Goal: Task Accomplishment & Management: Manage account settings

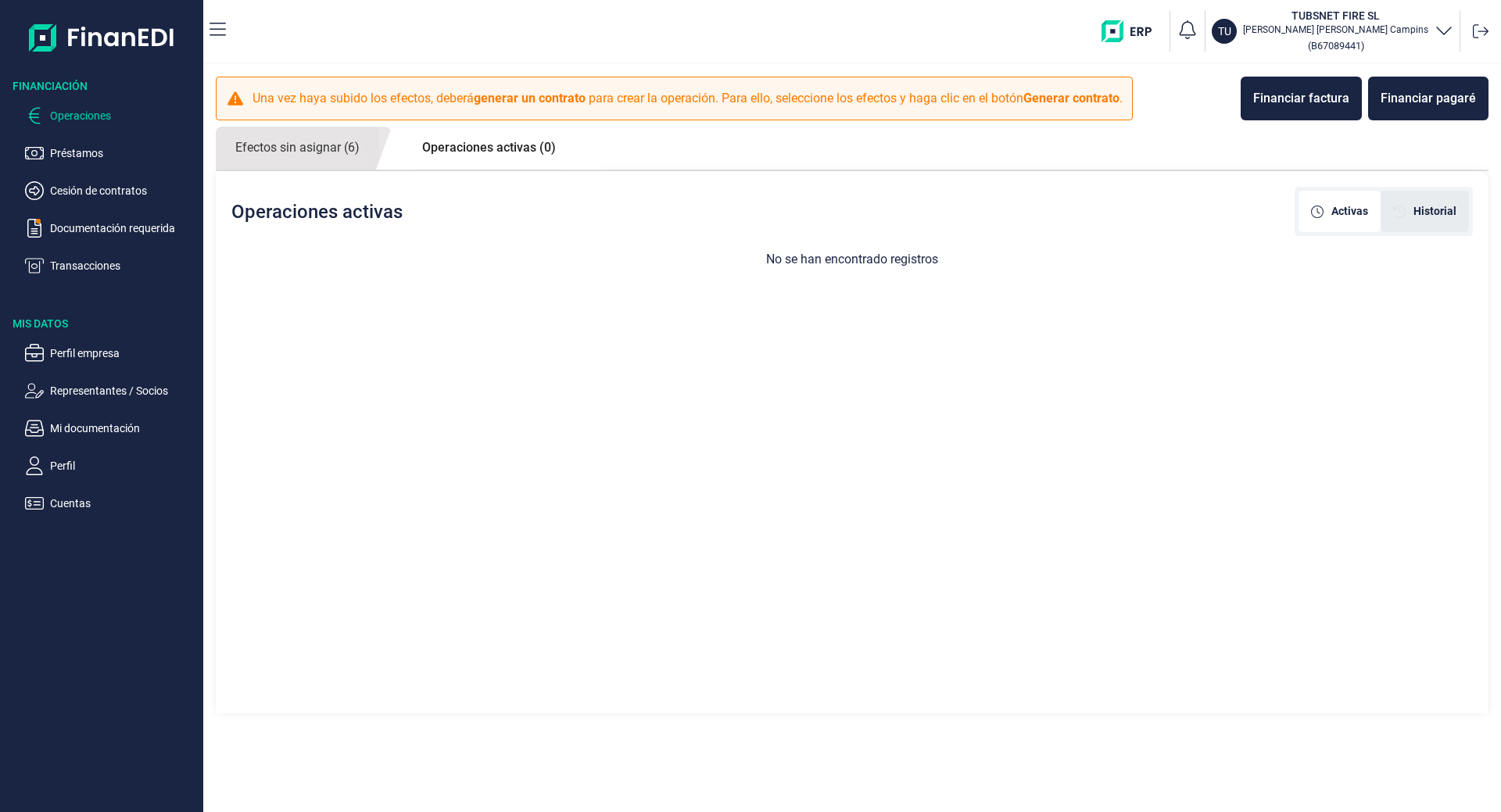
click at [1429, 211] on span "Historial" at bounding box center [1435, 211] width 43 height 17
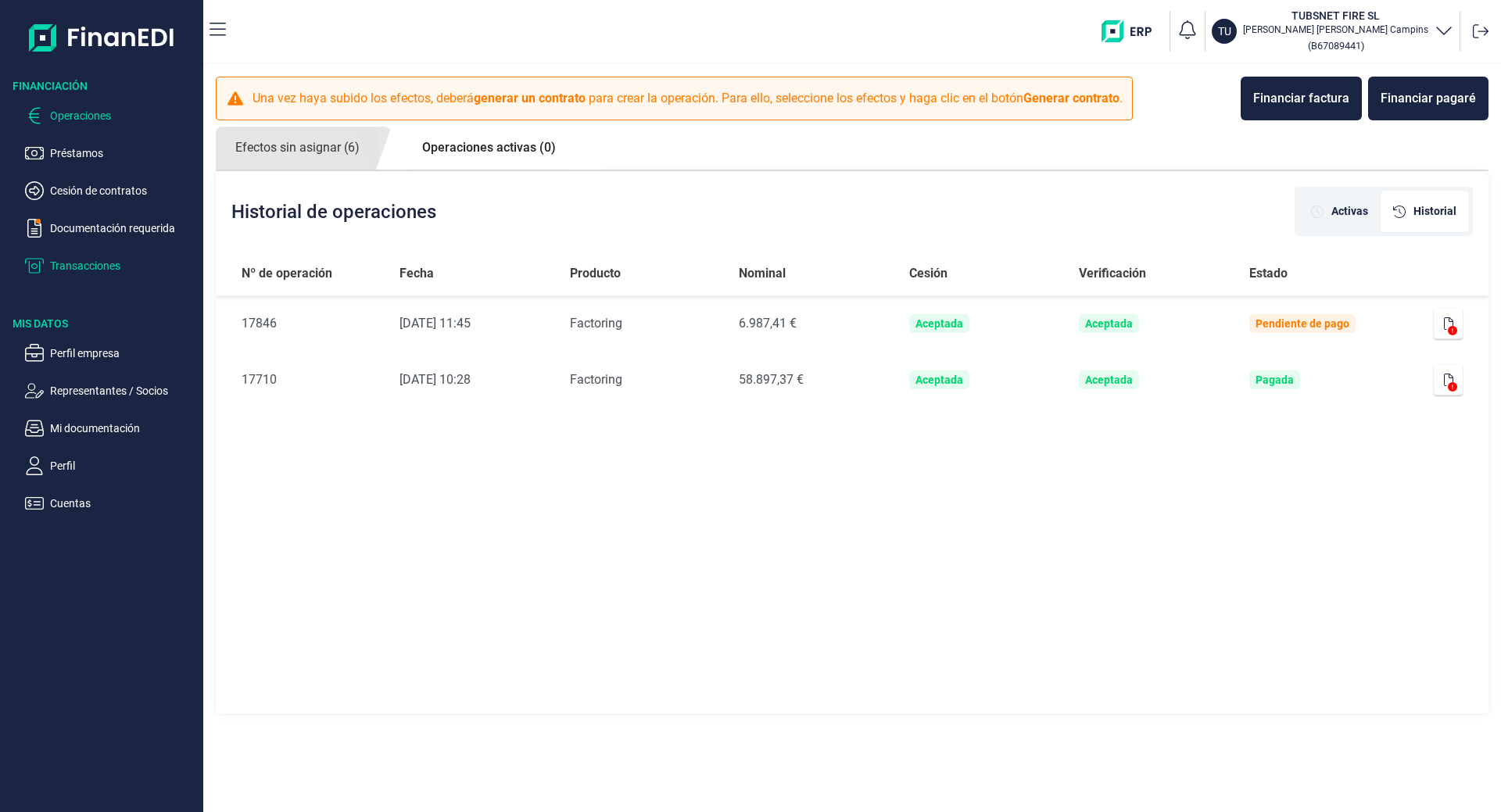
click at [91, 261] on p "Transacciones" at bounding box center [123, 265] width 147 height 18
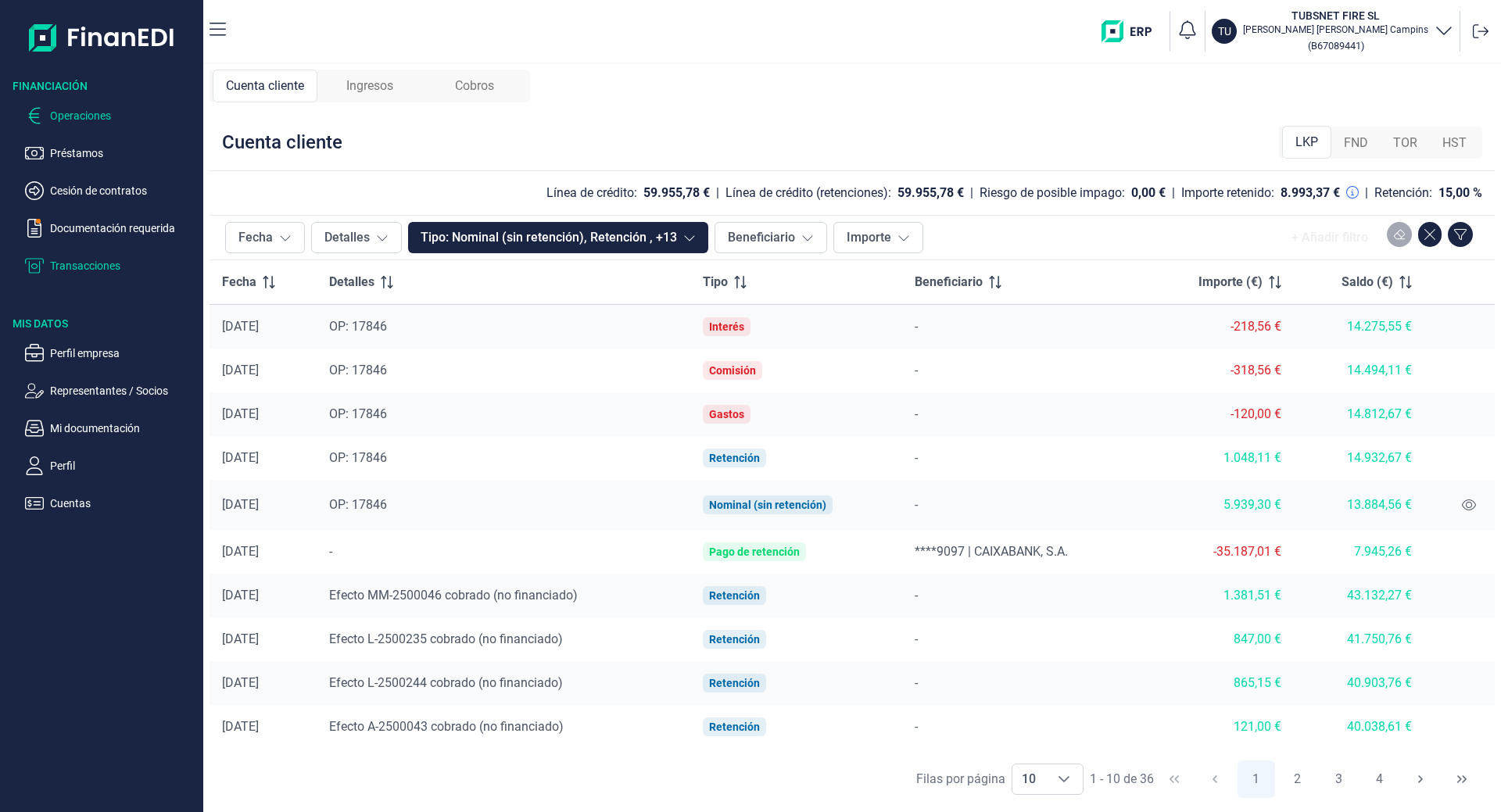
click at [73, 120] on p "Operaciones" at bounding box center [123, 115] width 147 height 18
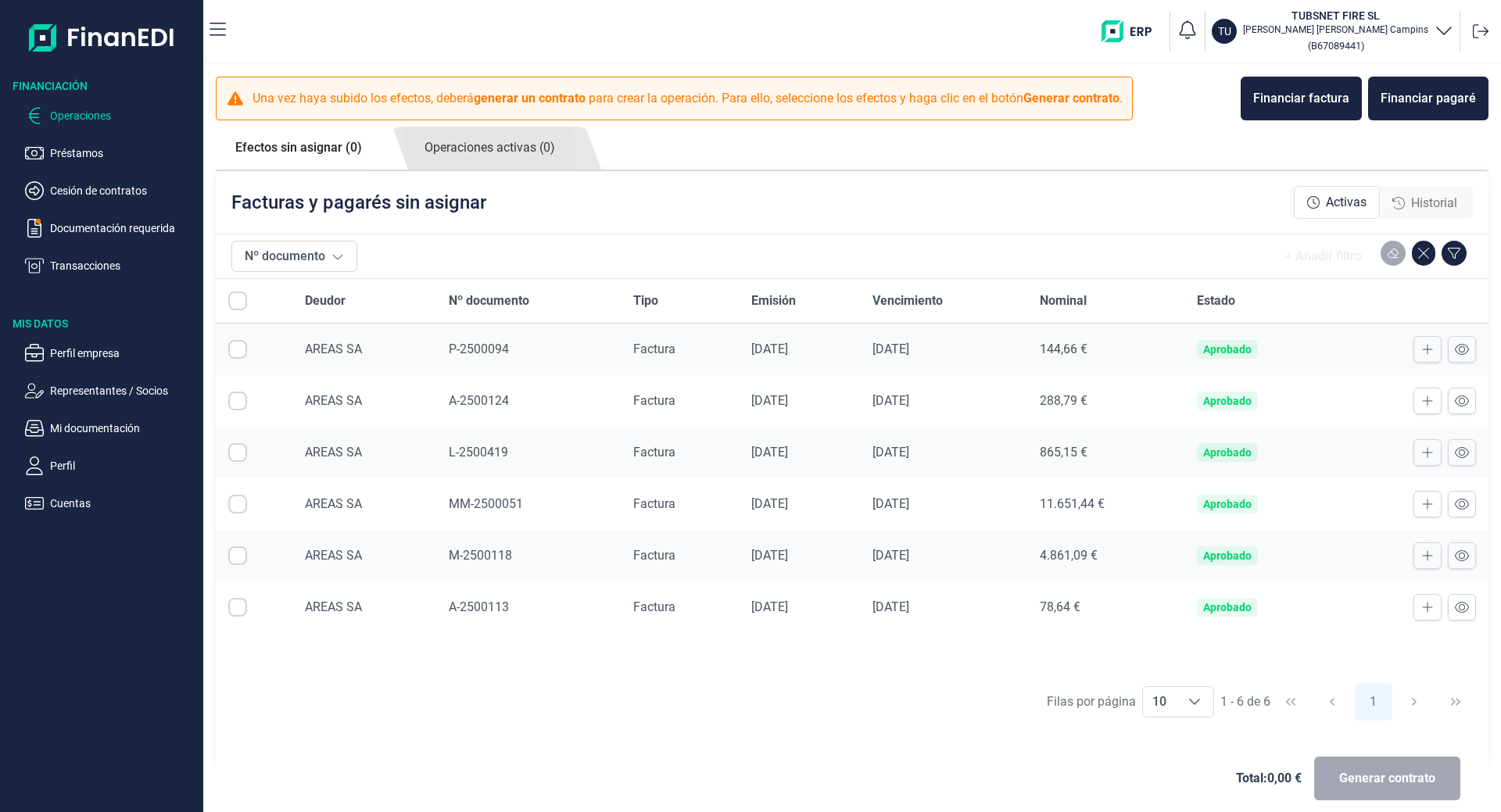
checkbox input "true"
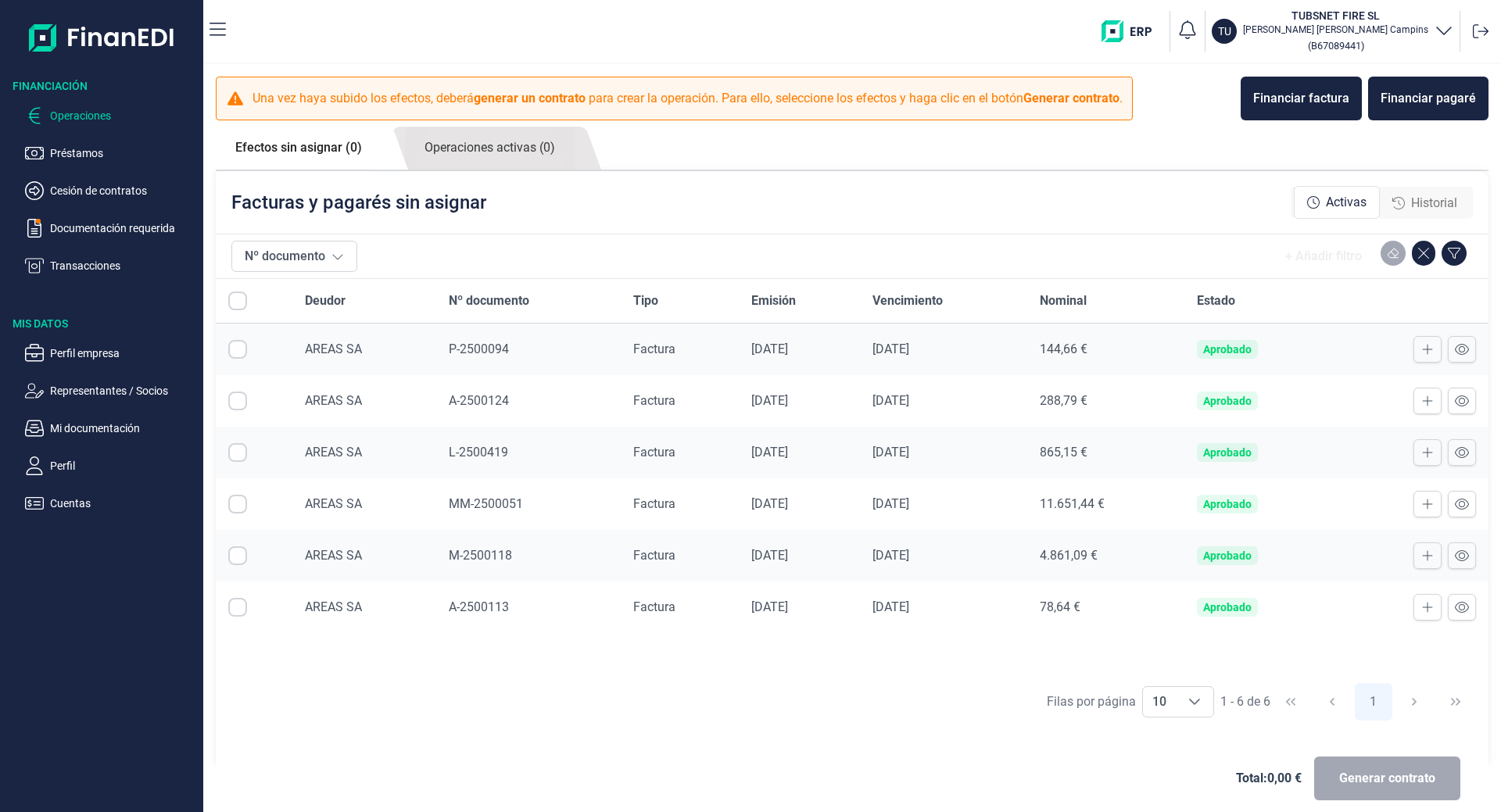
checkbox input "true"
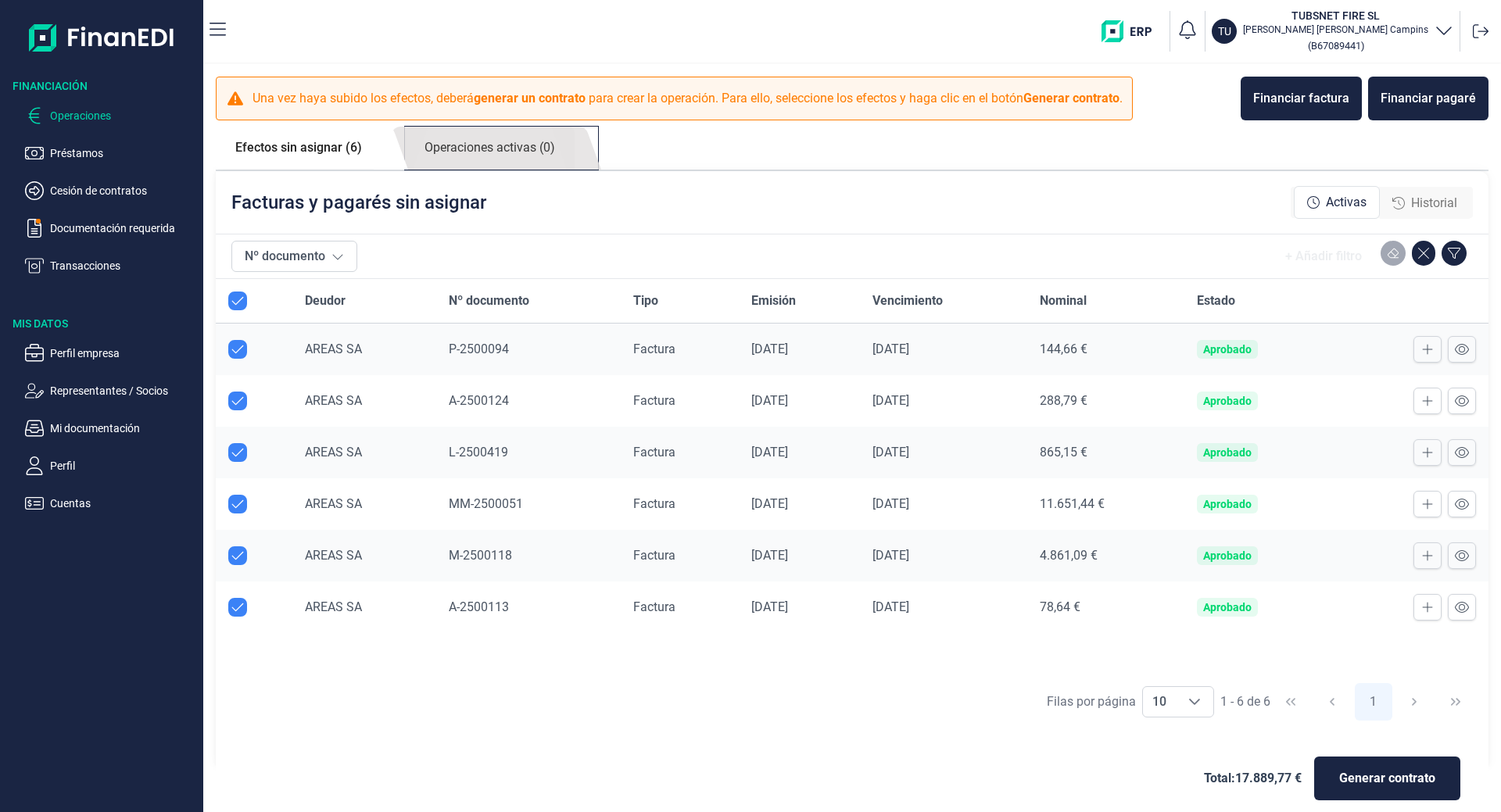
click at [508, 146] on link "Operaciones activas (0)" at bounding box center [489, 148] width 170 height 43
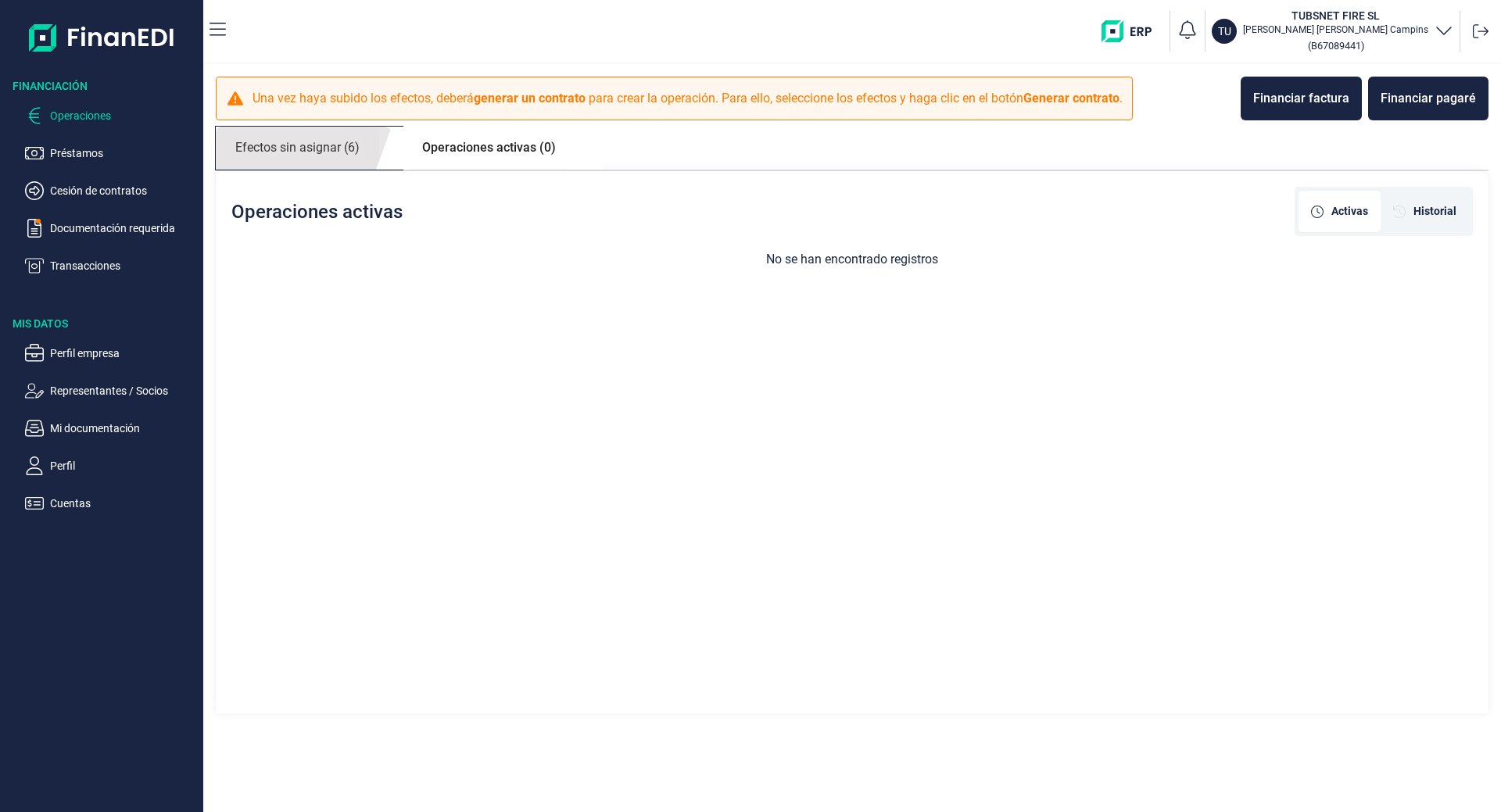
click at [332, 146] on link "Efectos sin asignar (6)" at bounding box center [298, 148] width 163 height 43
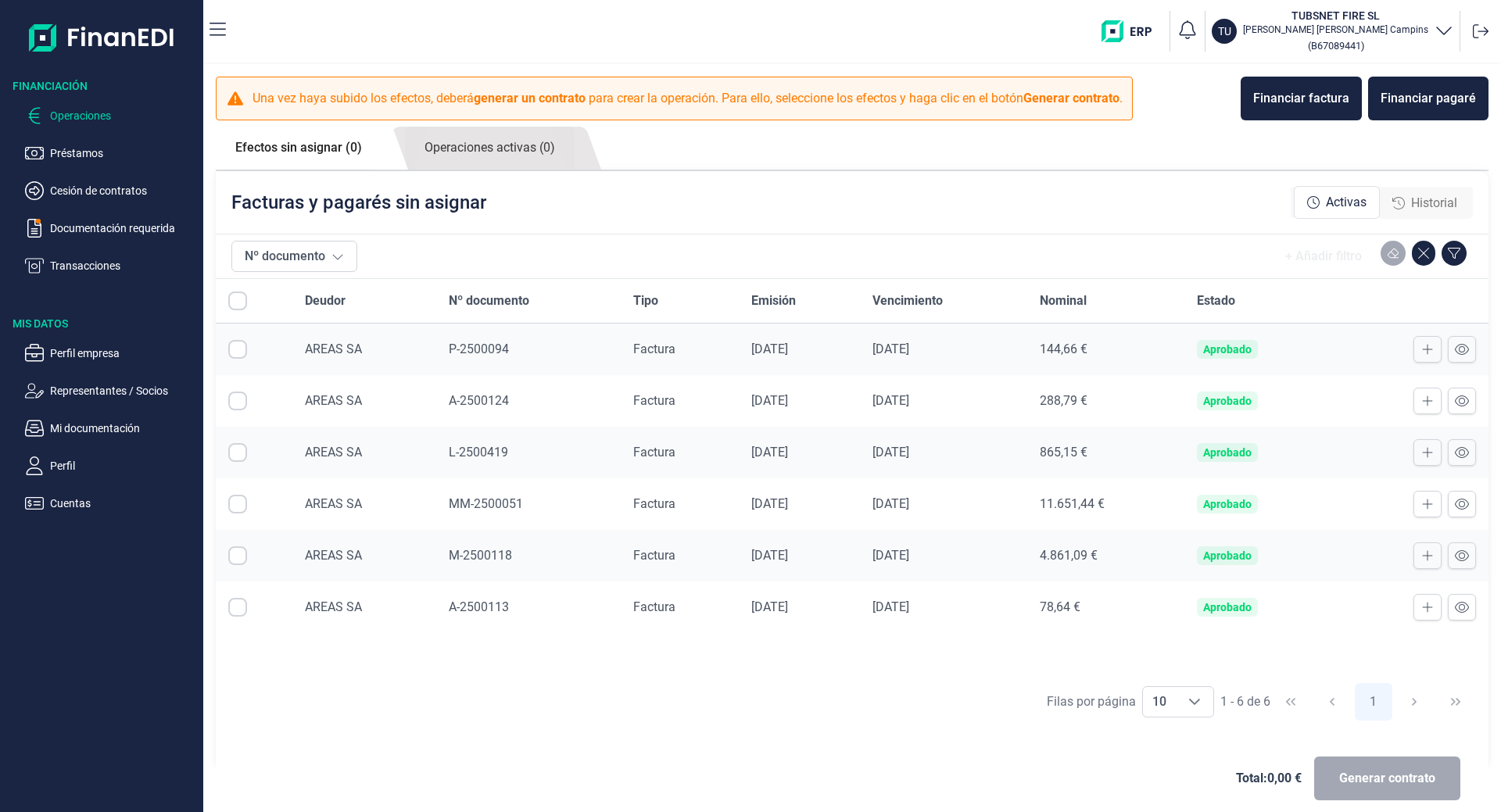
checkbox input "true"
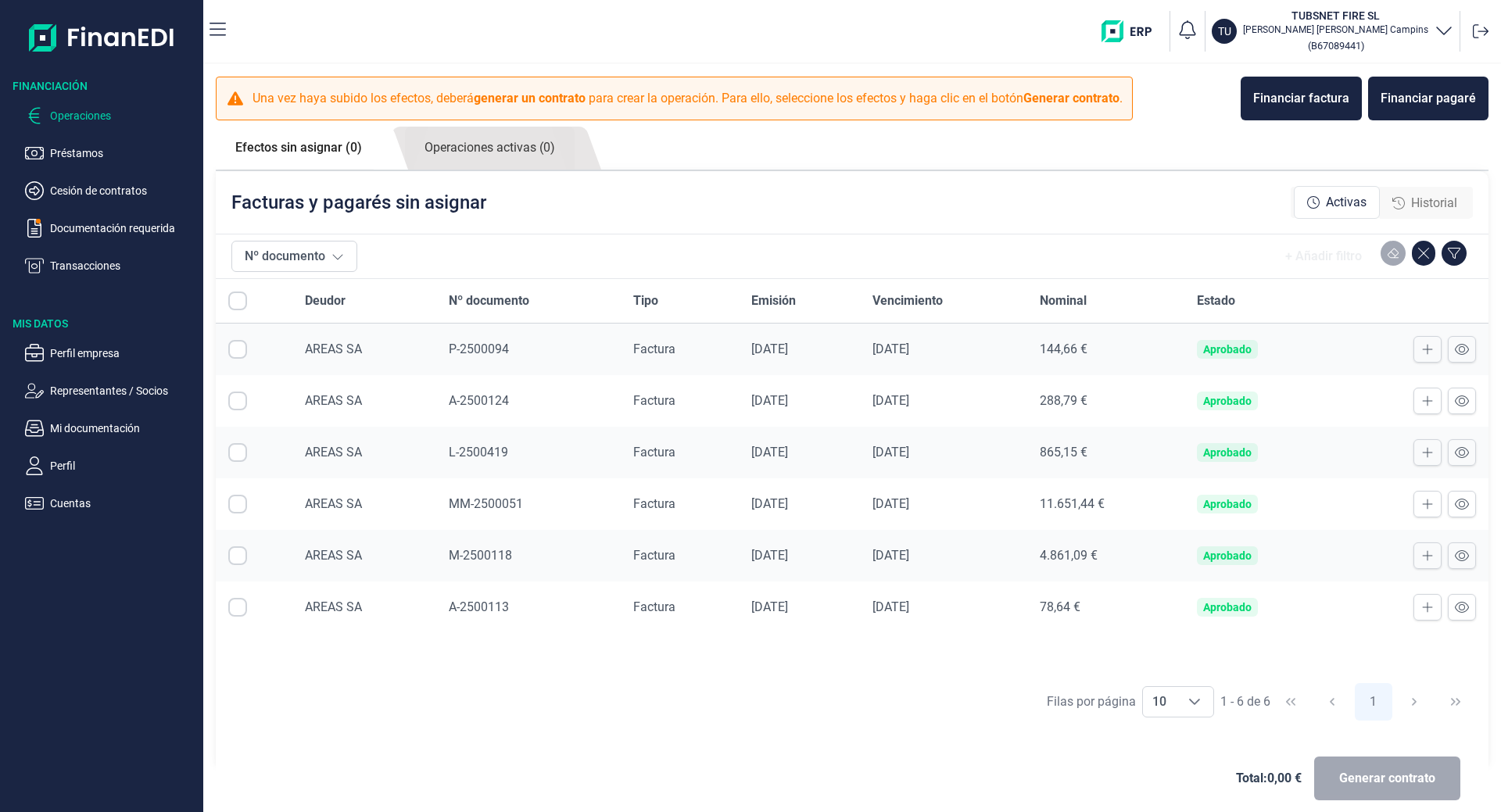
checkbox input "true"
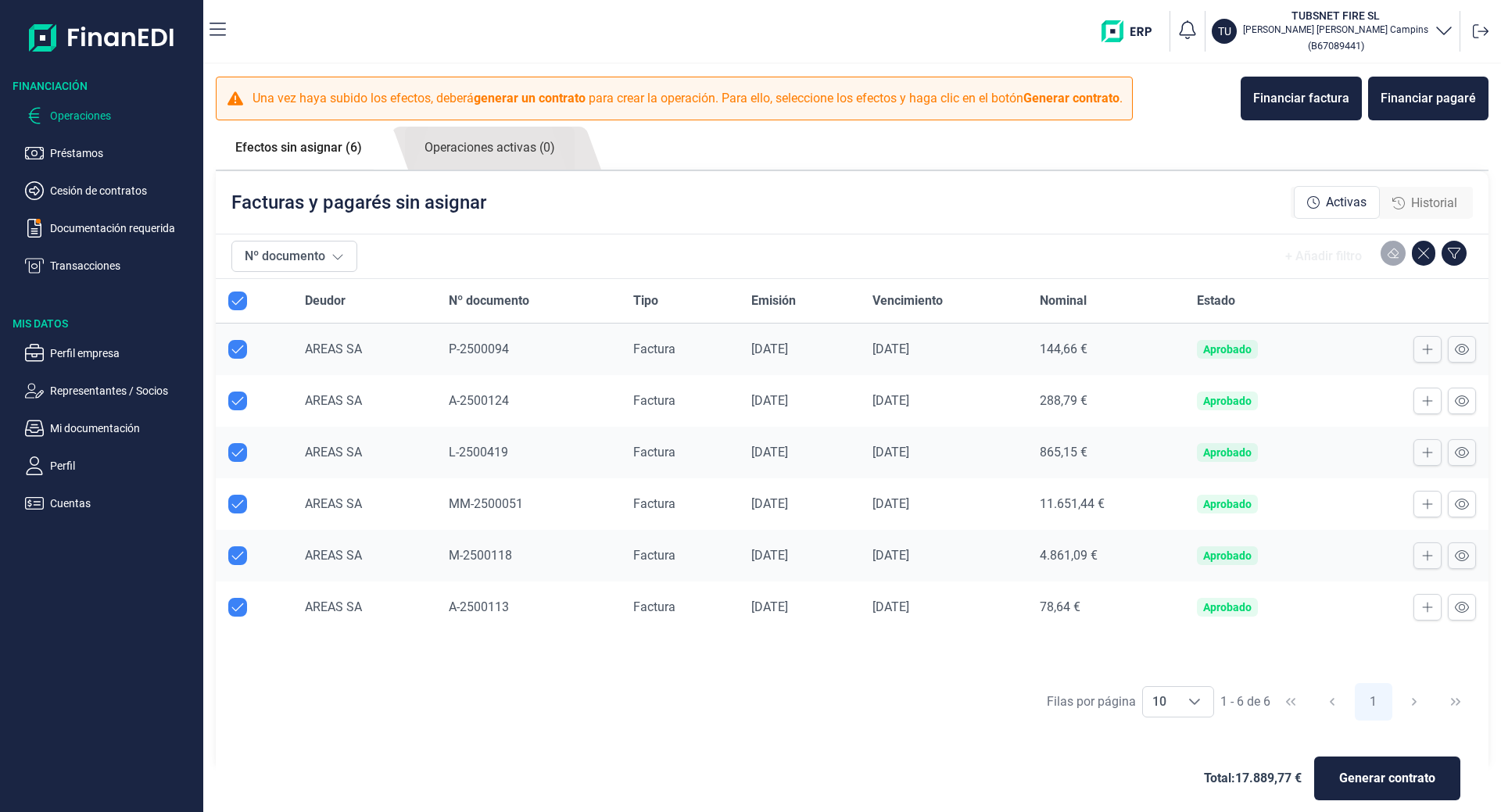
checkbox input "true"
